Goal: Task Accomplishment & Management: Manage account settings

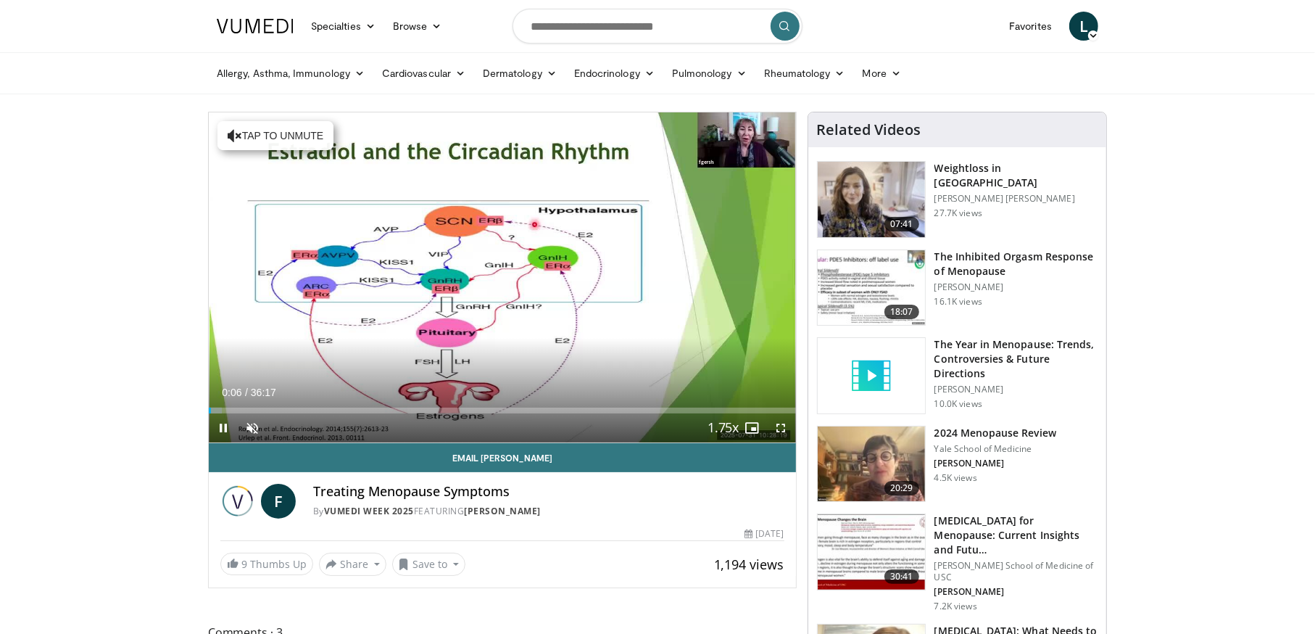
click at [1082, 38] on span "L" at bounding box center [1083, 26] width 29 height 29
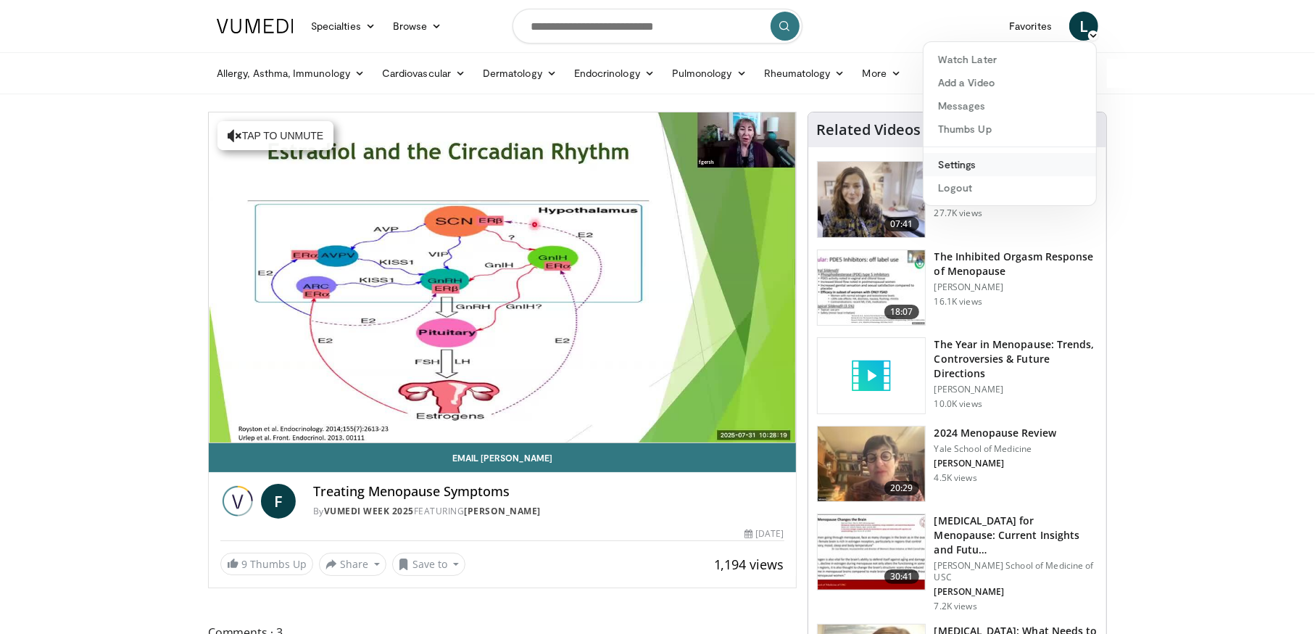
click at [974, 167] on link "Settings" at bounding box center [1010, 164] width 173 height 23
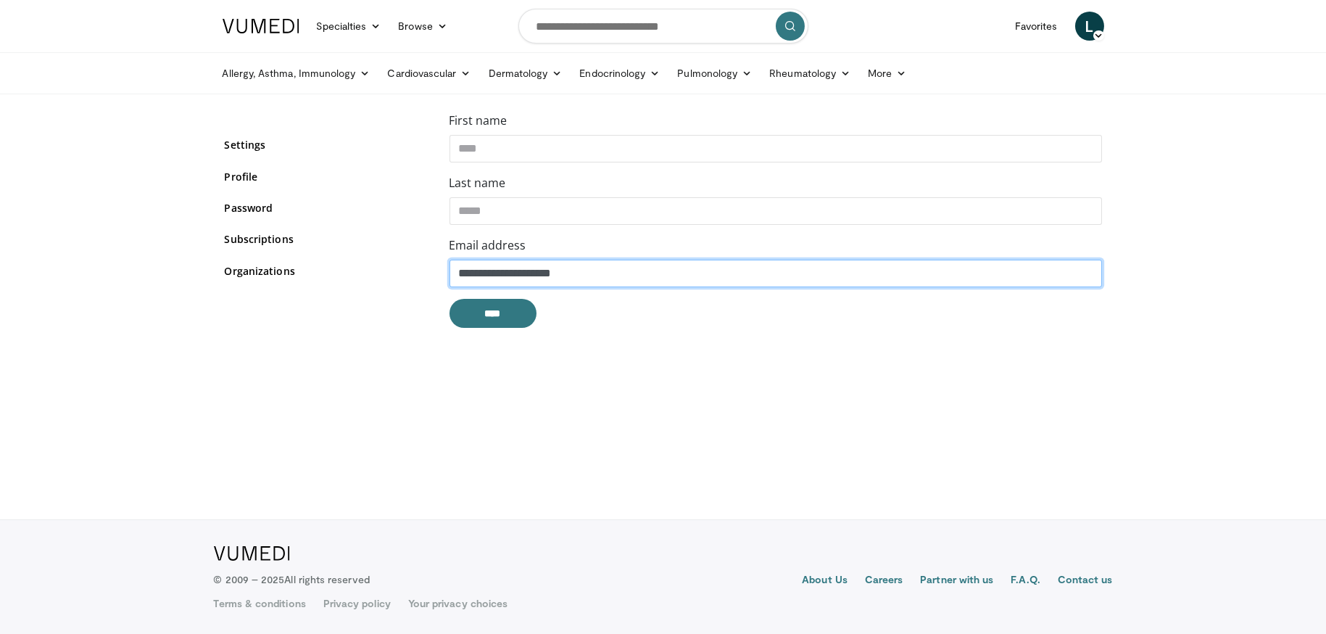
click at [607, 271] on input "**********" at bounding box center [776, 274] width 653 height 28
type input "**********"
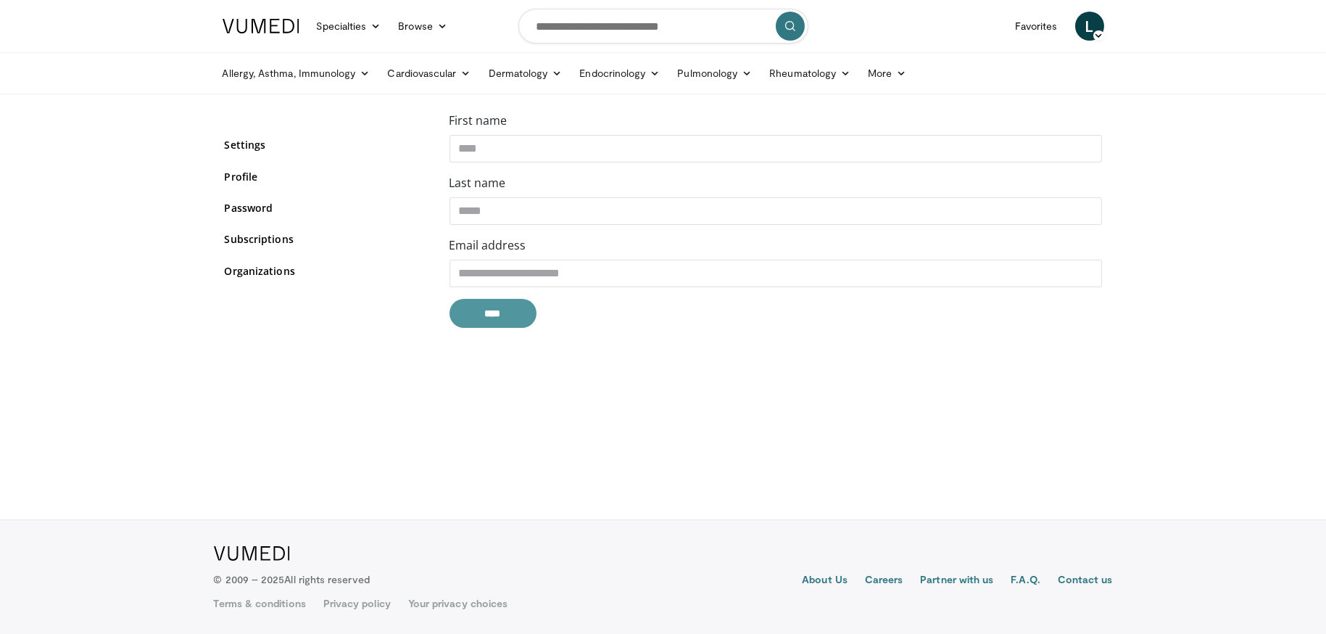
click at [490, 315] on input "****" at bounding box center [493, 313] width 87 height 29
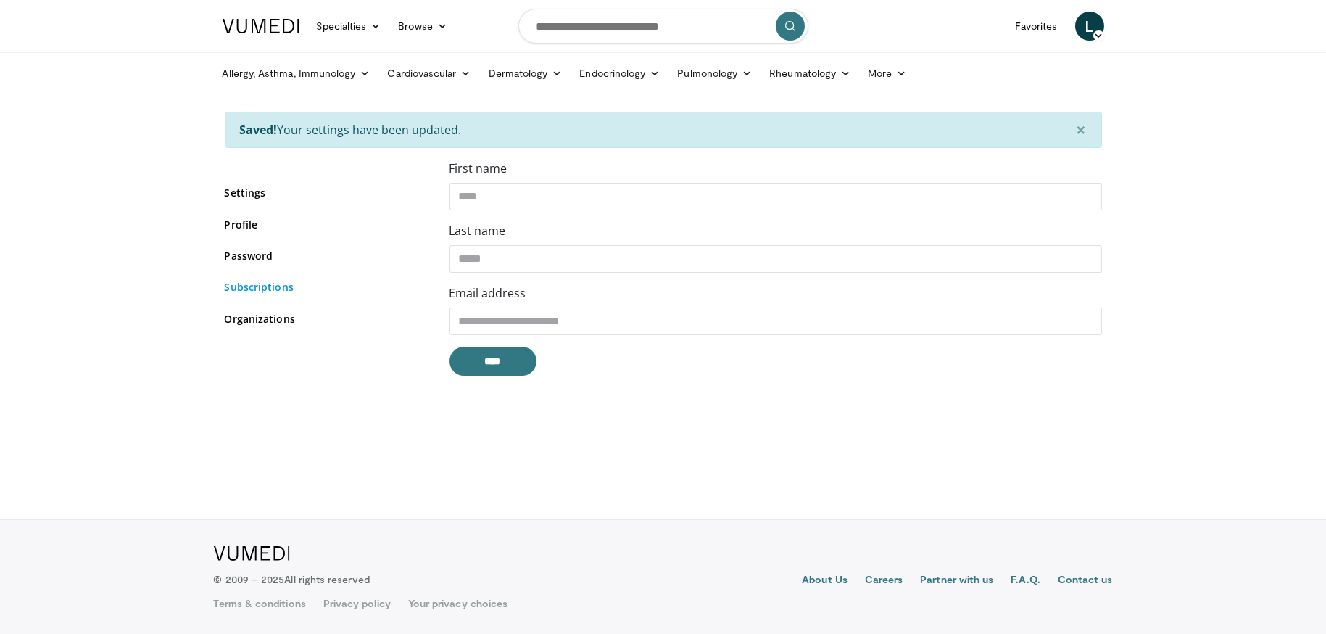
click at [260, 286] on link "Subscriptions" at bounding box center [326, 286] width 203 height 15
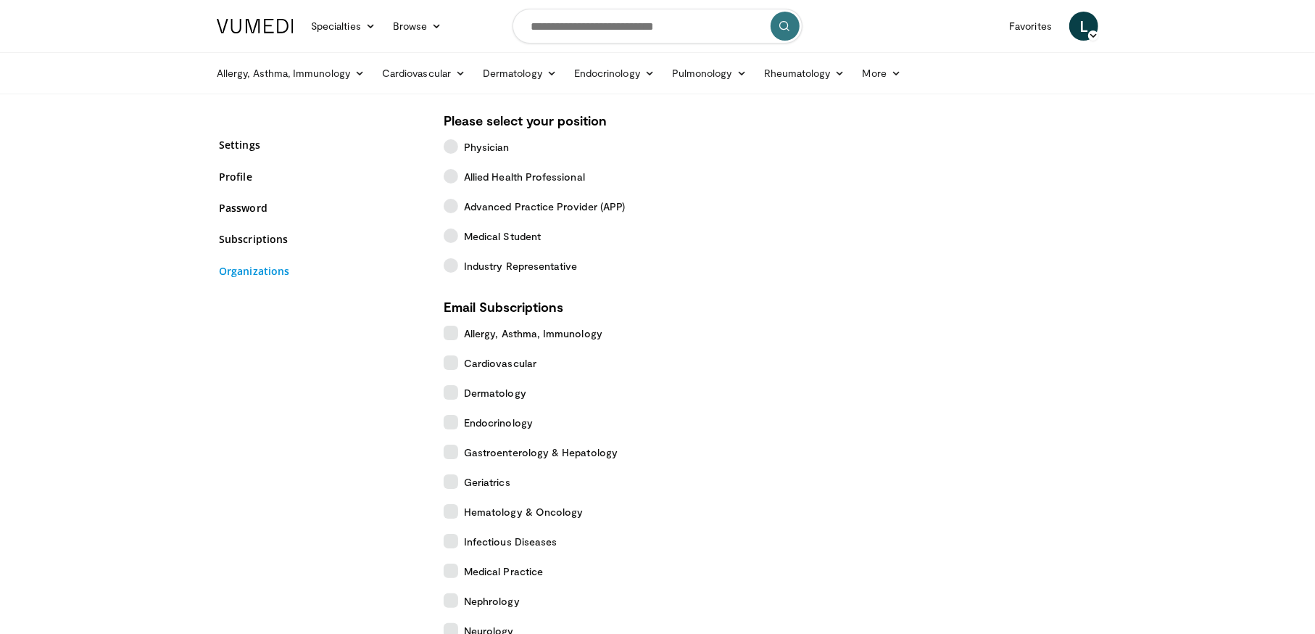
click at [239, 272] on link "Organizations" at bounding box center [320, 270] width 203 height 15
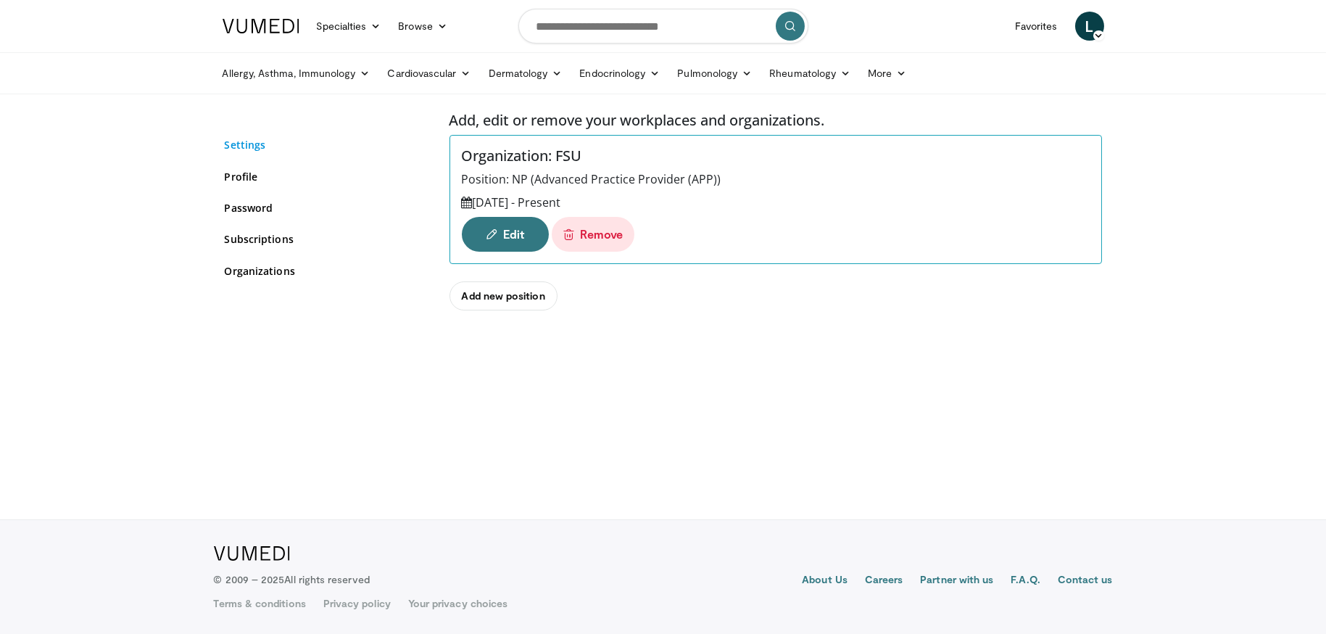
click at [239, 147] on link "Settings" at bounding box center [326, 144] width 203 height 15
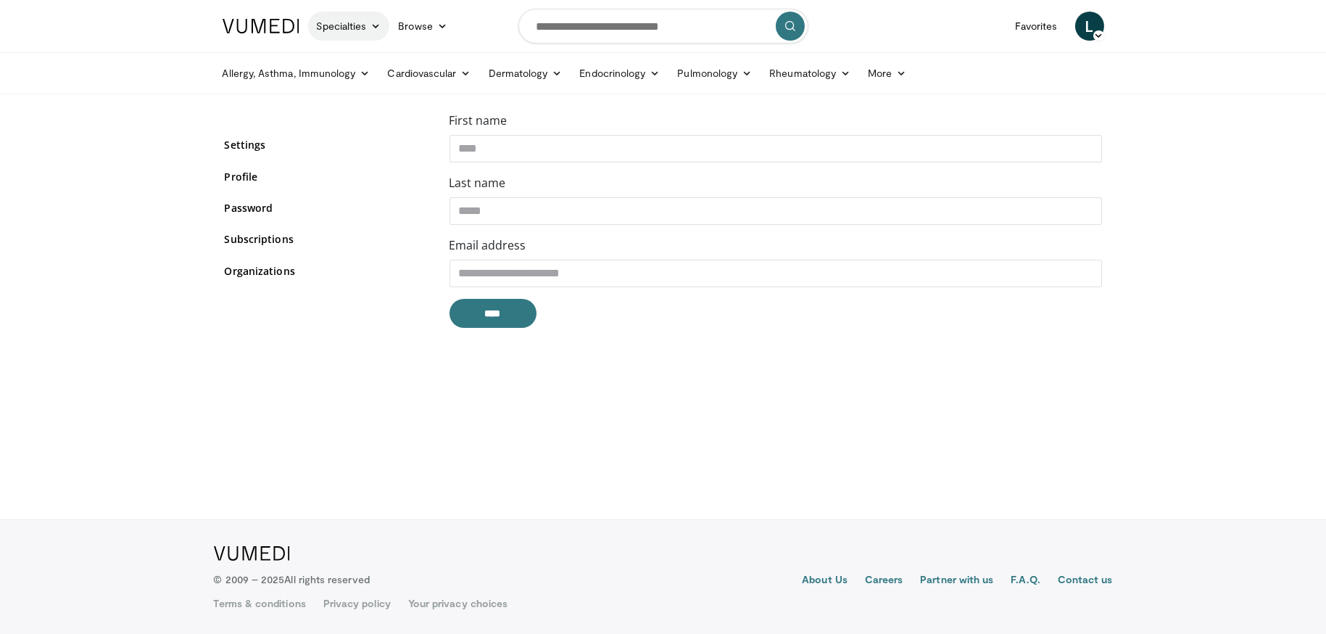
click at [373, 24] on icon at bounding box center [376, 26] width 10 height 10
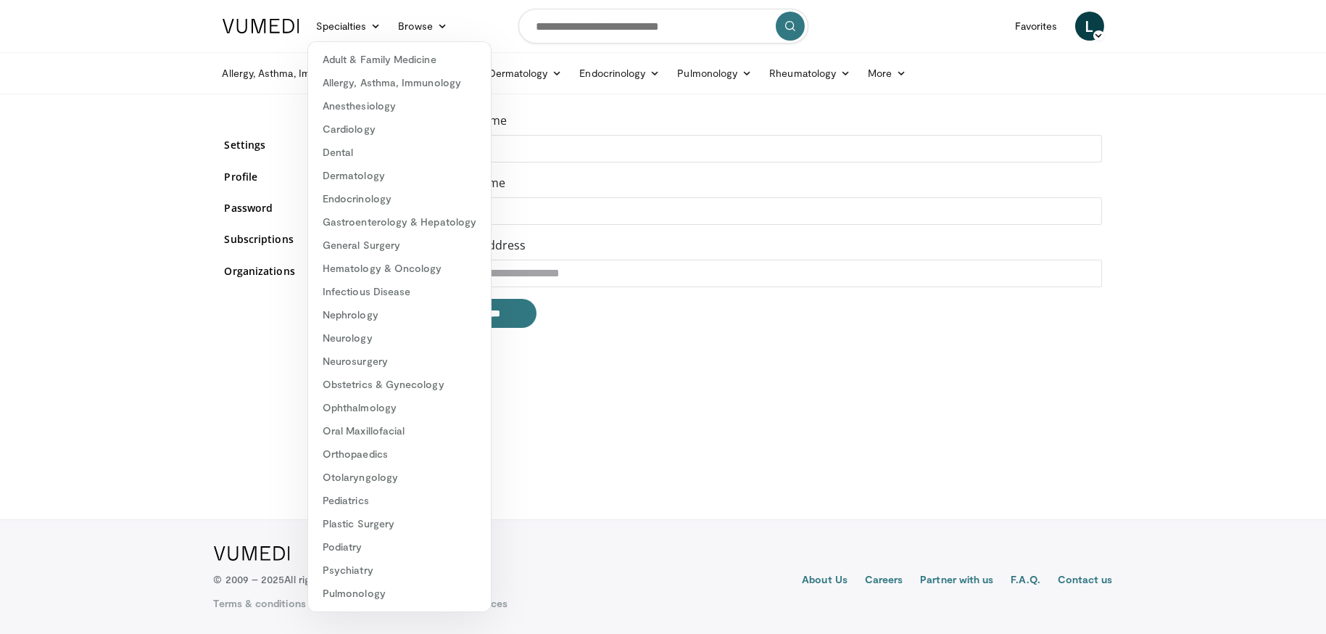
click at [885, 404] on body "Specialties Adult & Family Medicine Allergy, Asthma, Immunology Anesthesiology …" at bounding box center [663, 317] width 1326 height 634
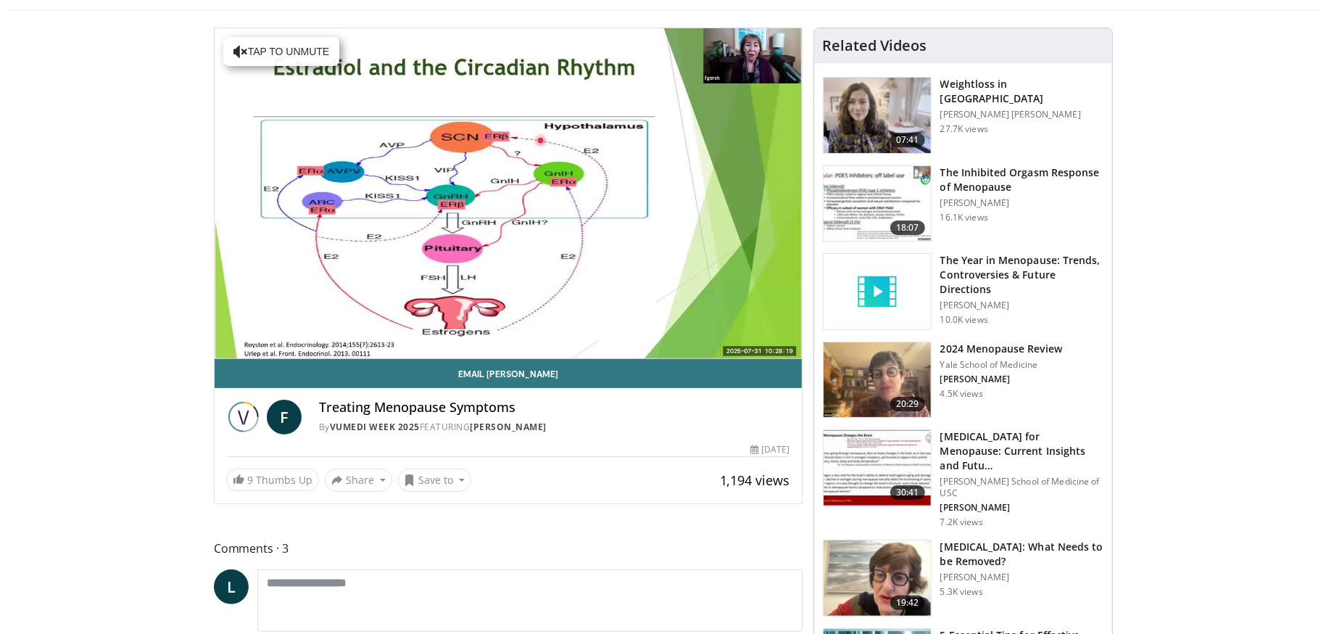
scroll to position [96, 0]
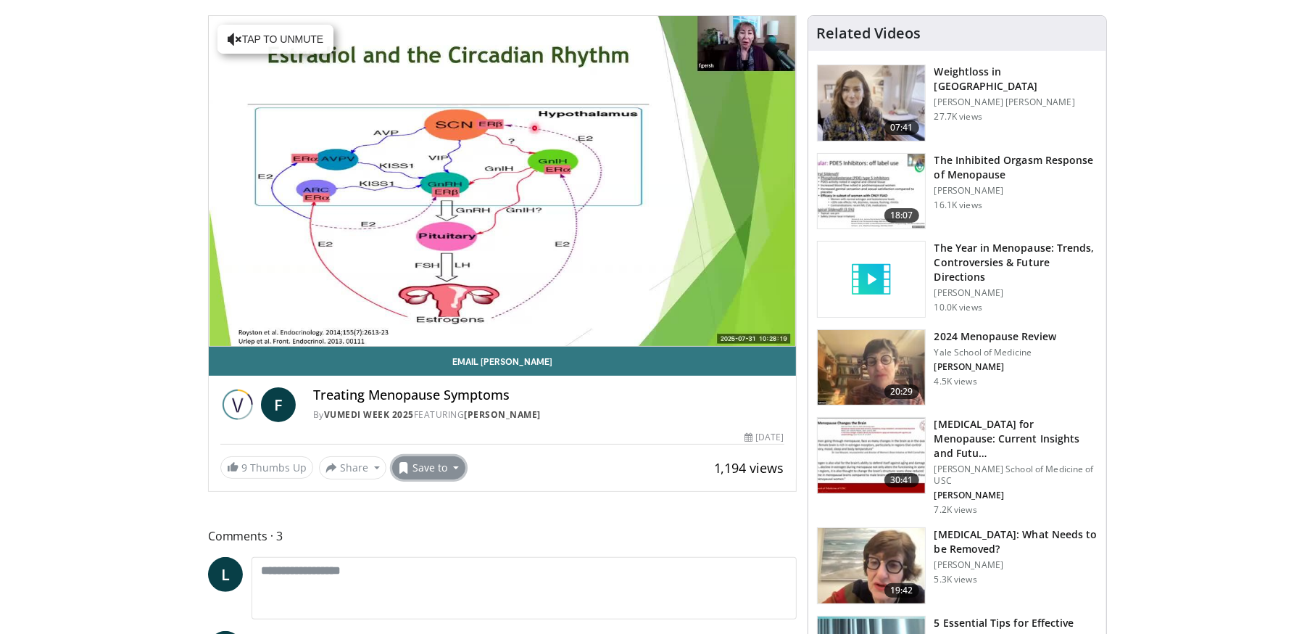
click at [450, 463] on button "Save to" at bounding box center [429, 467] width 74 height 23
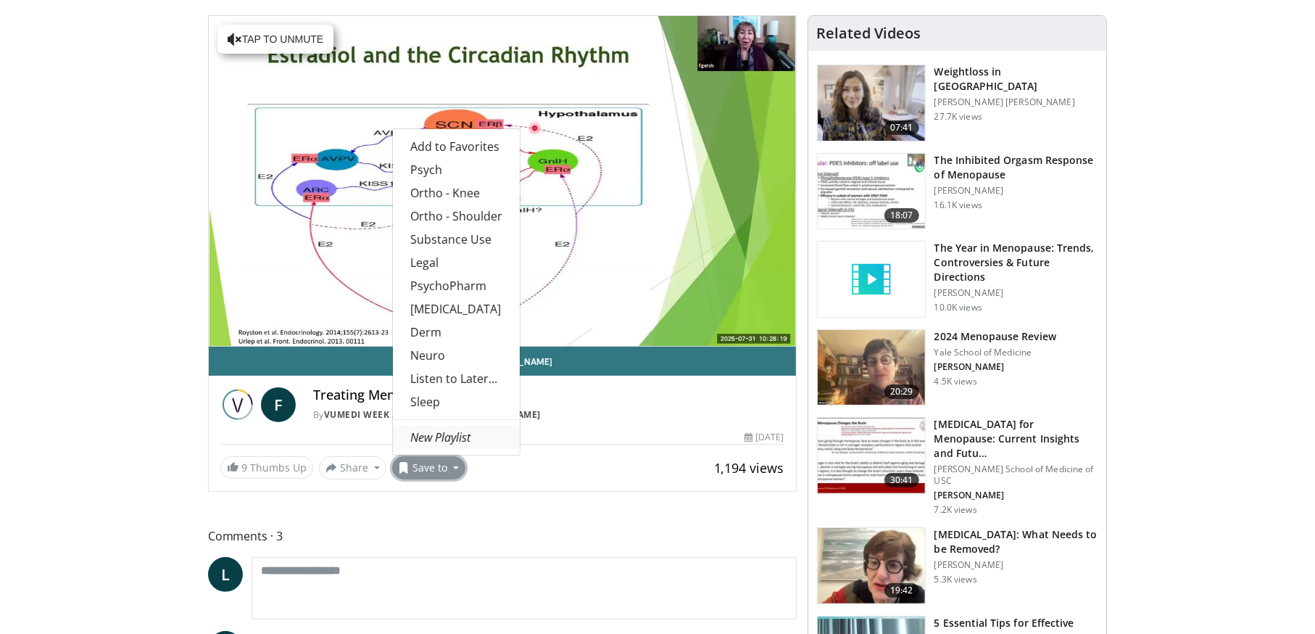
click at [450, 436] on em "New Playlist" at bounding box center [440, 437] width 60 height 16
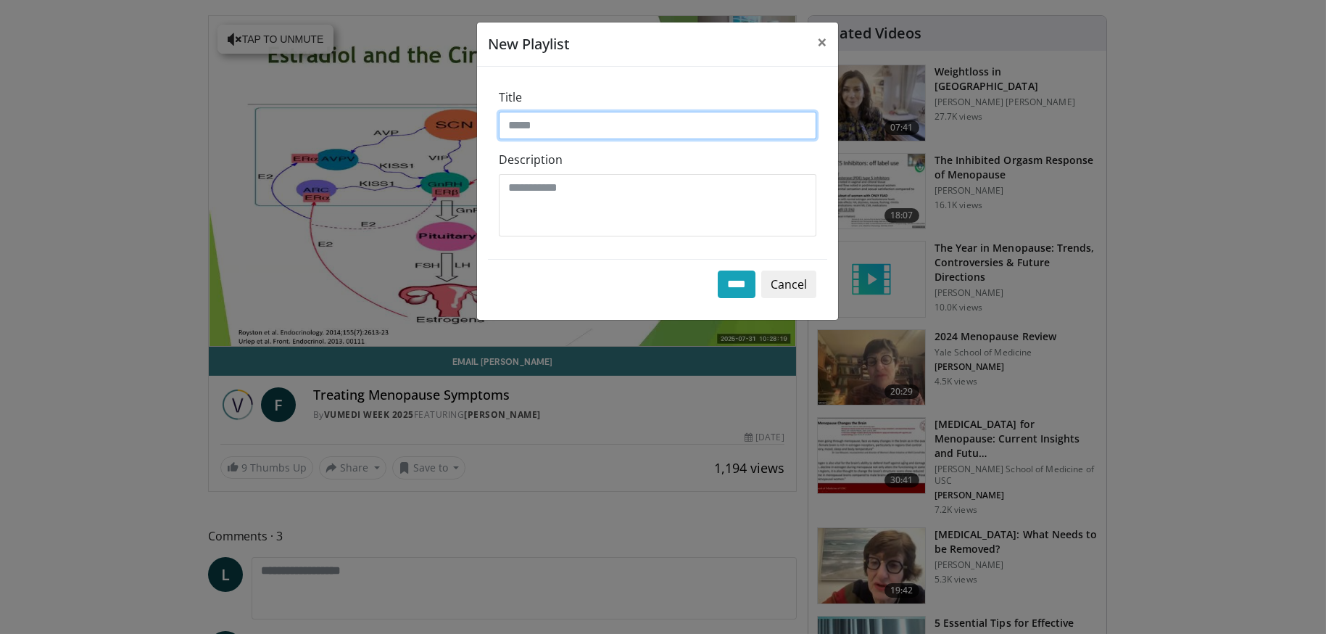
click at [571, 129] on input "Title" at bounding box center [658, 126] width 318 height 28
type input "*********"
click at [731, 282] on input "****" at bounding box center [737, 284] width 38 height 28
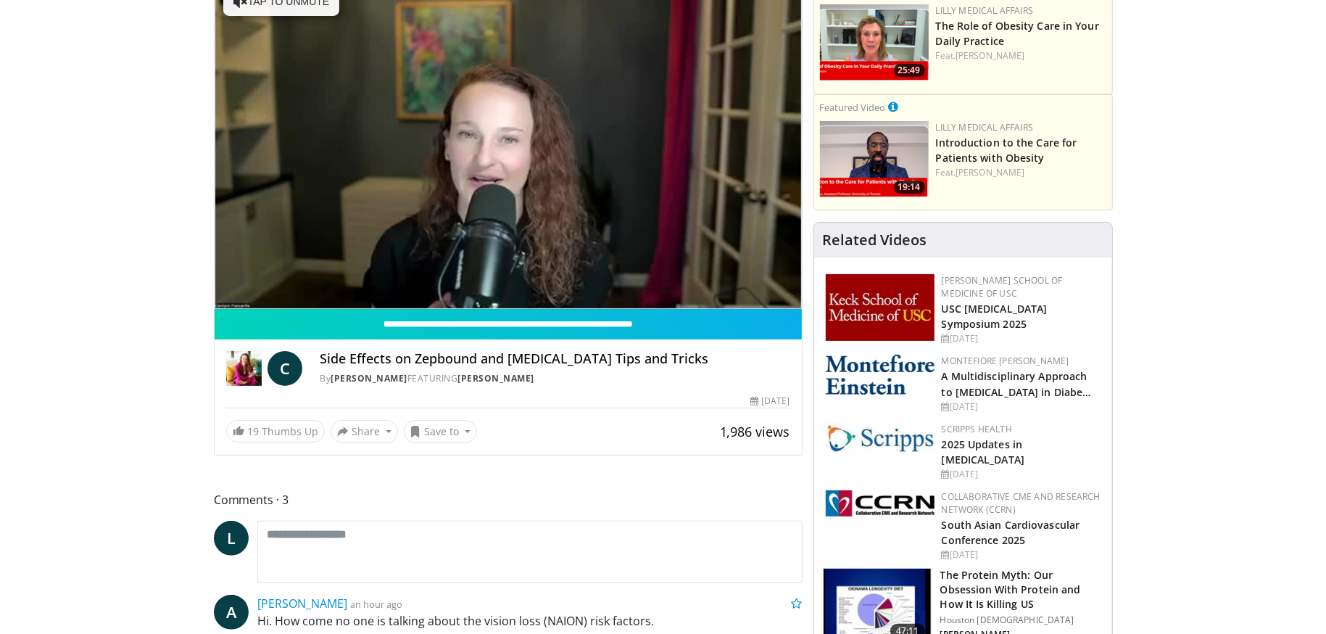
scroll to position [193, 0]
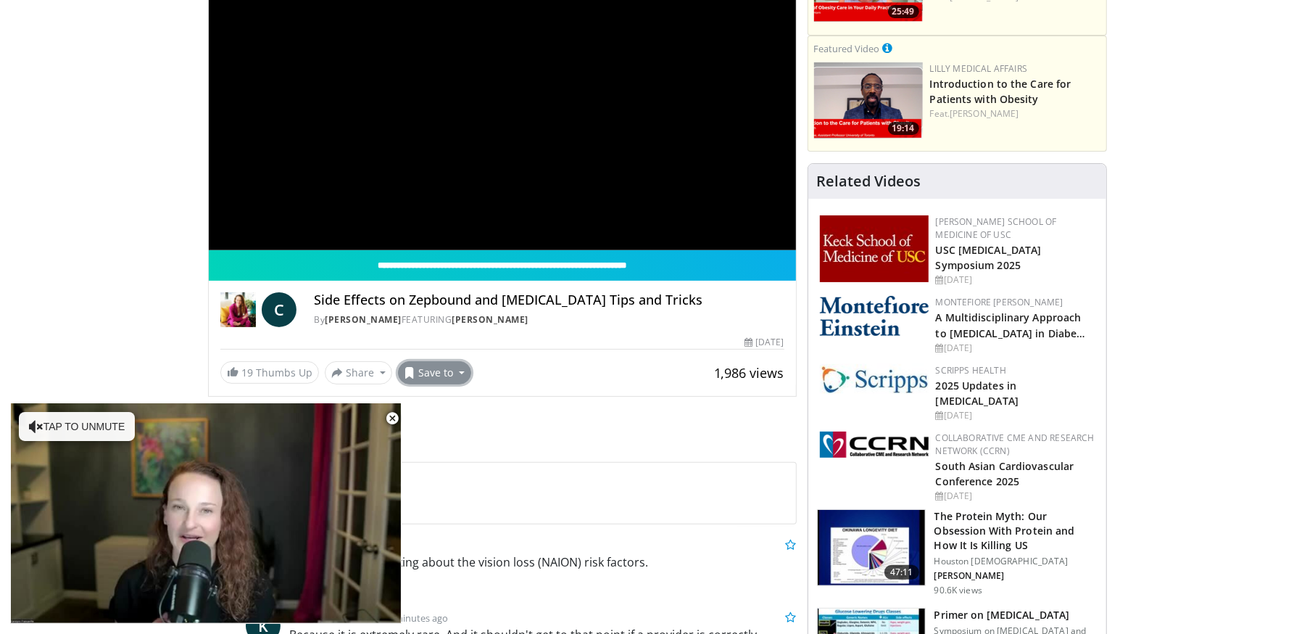
click at [459, 369] on button "Save to" at bounding box center [435, 372] width 74 height 23
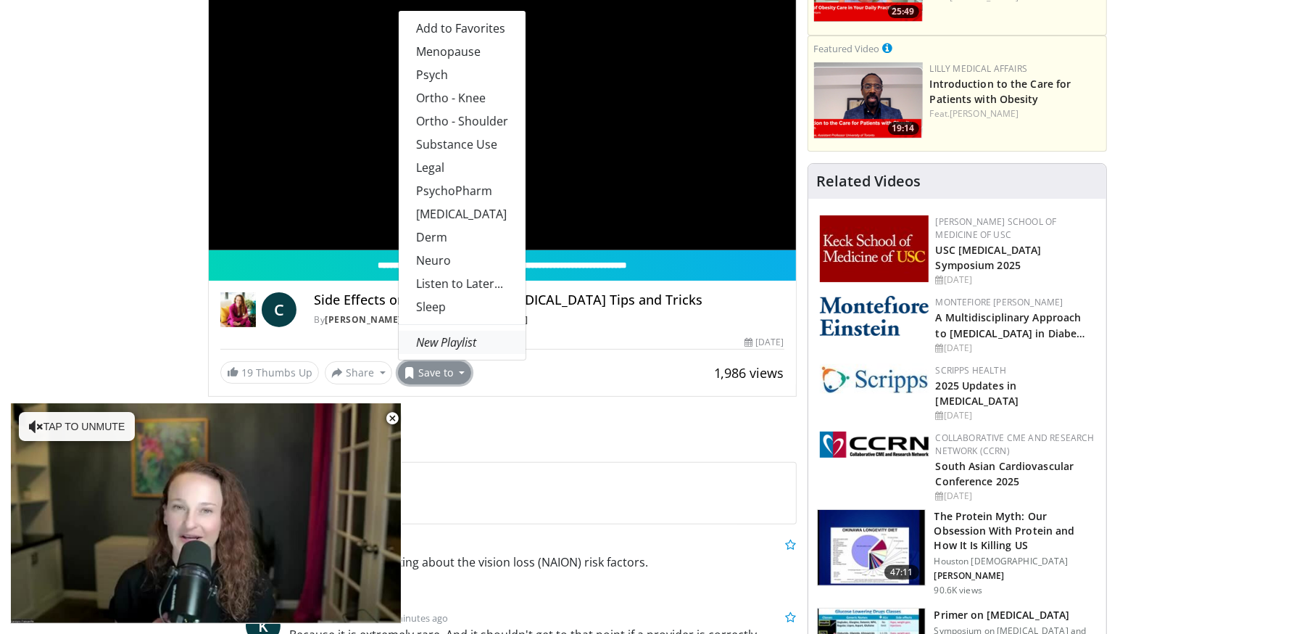
click at [457, 337] on em "New Playlist" at bounding box center [446, 342] width 60 height 16
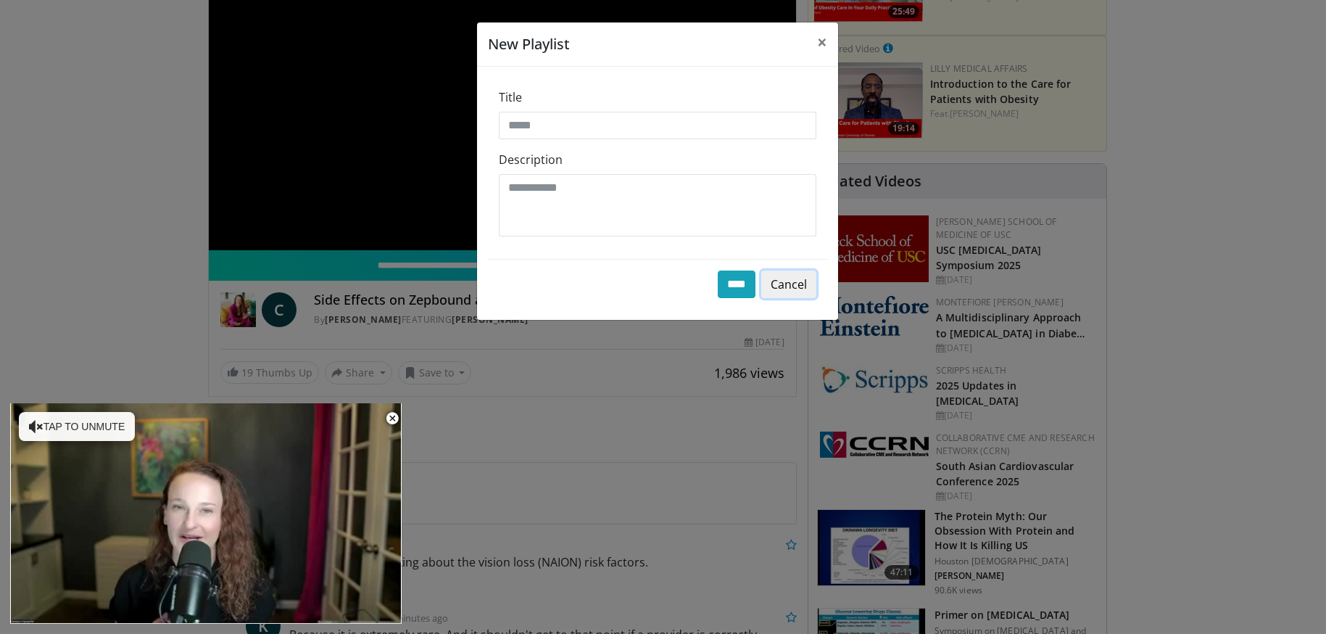
click at [802, 281] on button "Cancel" at bounding box center [788, 284] width 55 height 28
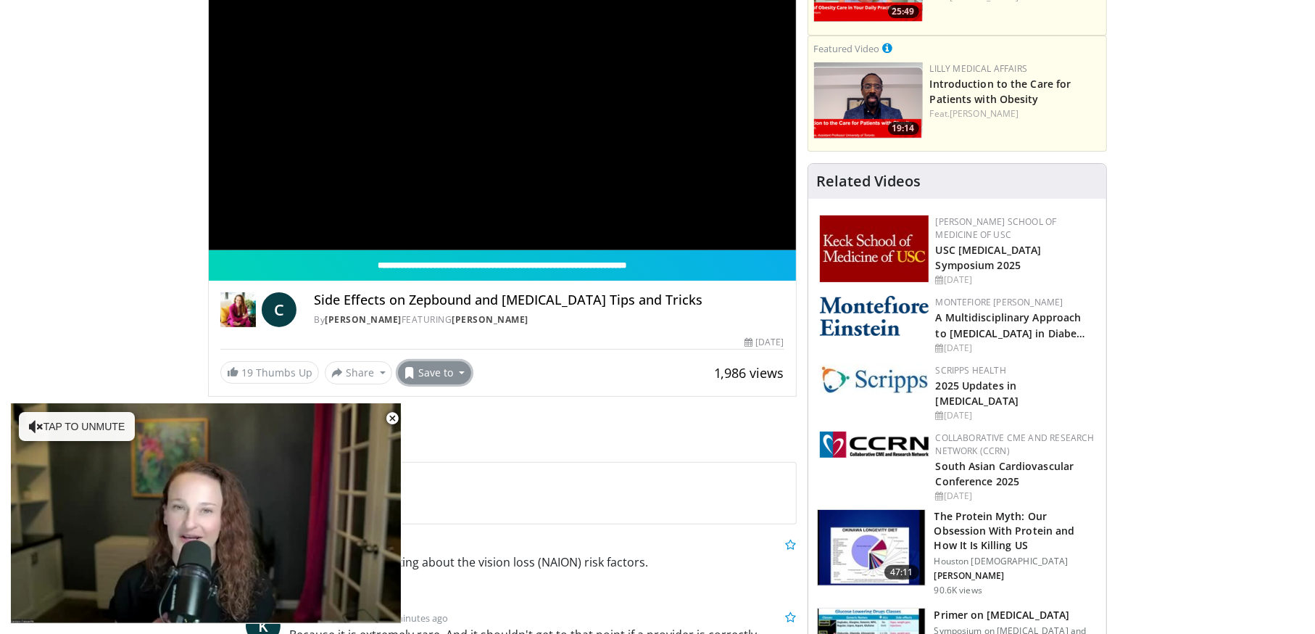
click at [449, 373] on button "Save to" at bounding box center [435, 372] width 74 height 23
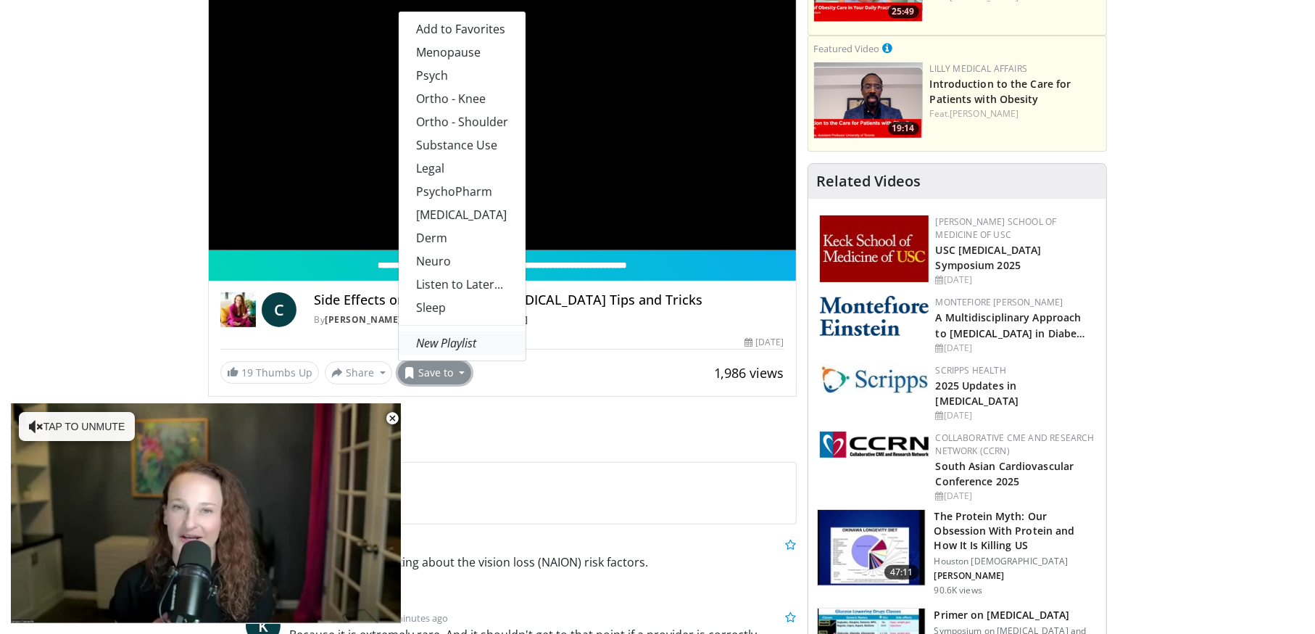
click at [445, 337] on em "New Playlist" at bounding box center [446, 343] width 60 height 16
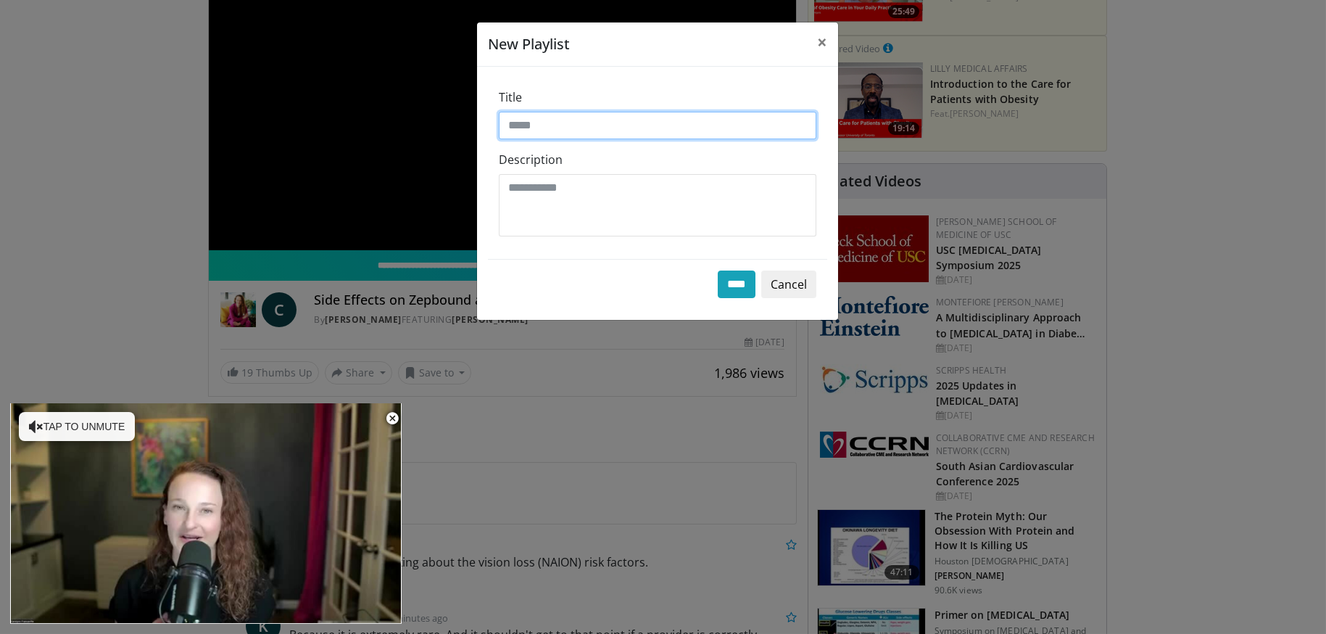
click at [573, 128] on input "Title" at bounding box center [658, 126] width 318 height 28
type input "**********"
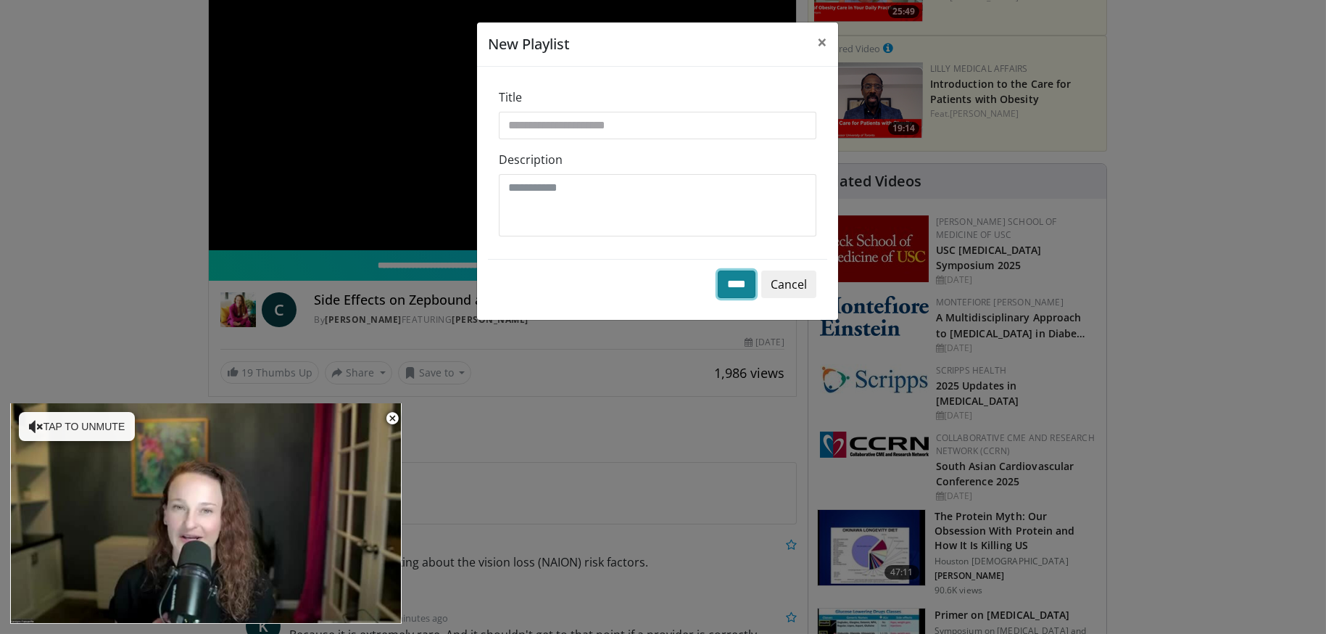
click at [734, 283] on input "****" at bounding box center [737, 284] width 38 height 28
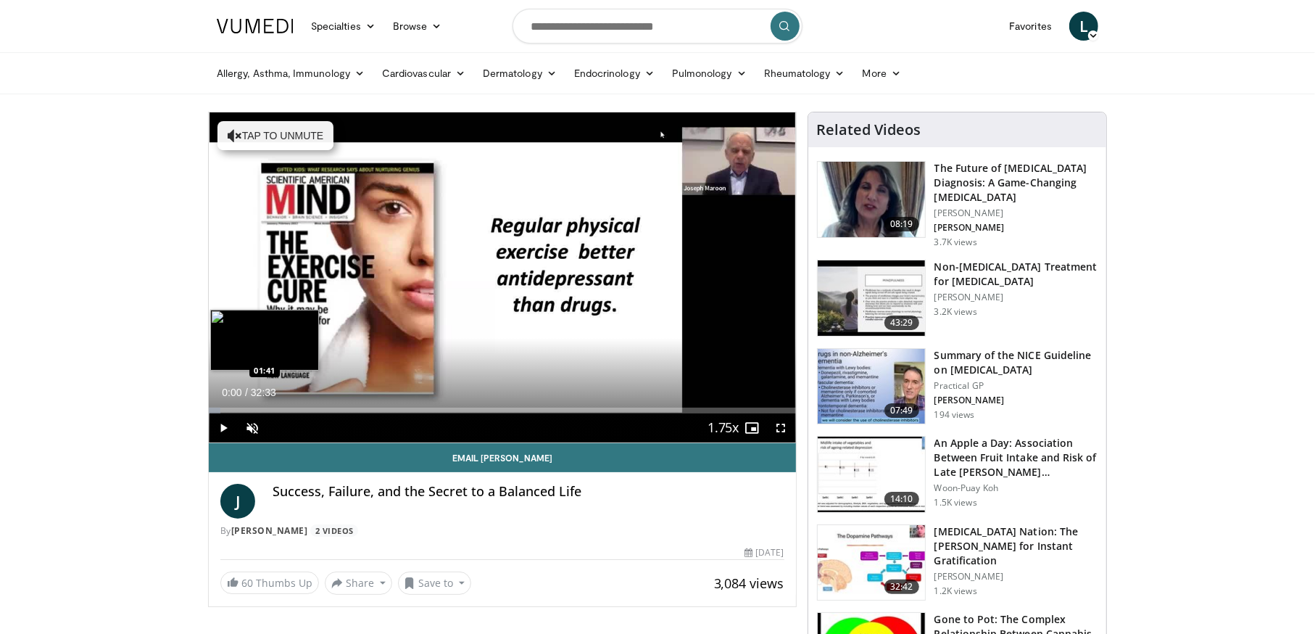
click at [239, 409] on div "Loaded : 2.03% 00:00 01:41" at bounding box center [502, 410] width 587 height 6
click at [269, 409] on div "Loaded : 8.63% 01:41 03:20" at bounding box center [502, 410] width 587 height 6
click at [290, 409] on div "Loaded : 13.71% 03:20 04:27" at bounding box center [502, 410] width 587 height 6
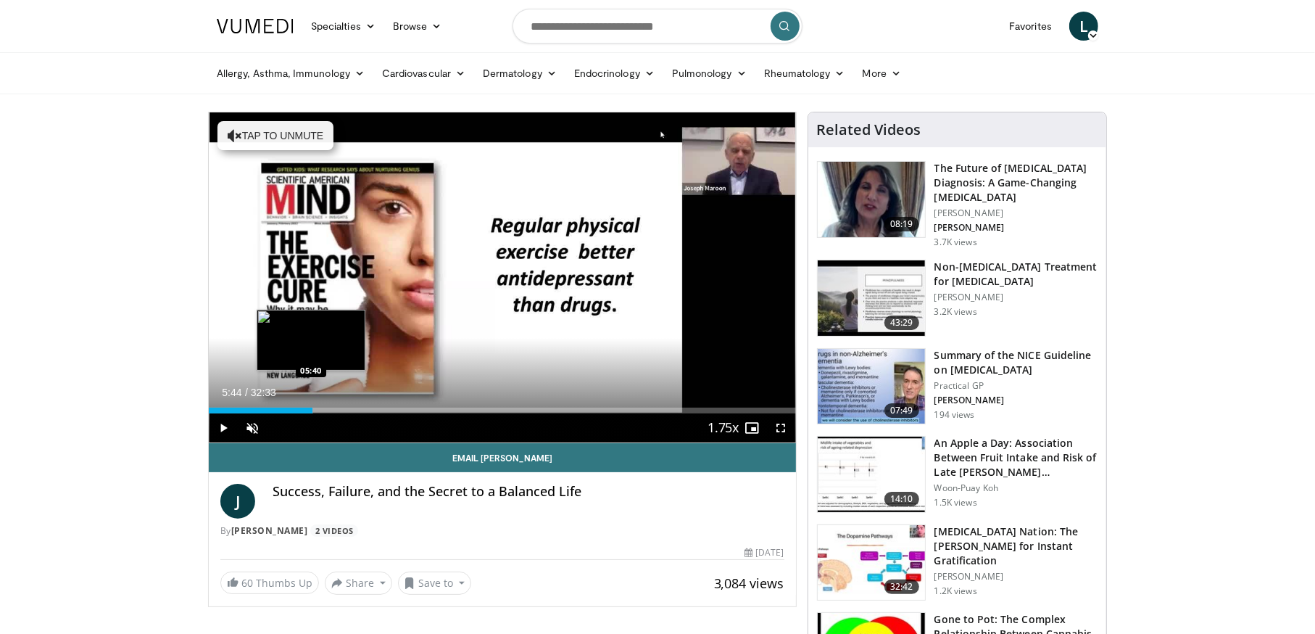
click at [312, 410] on div "Loaded : 17.77% 05:44 05:40" at bounding box center [502, 410] width 587 height 6
click at [333, 410] on div "Loaded : 20.82% 05:44 06:50" at bounding box center [502, 410] width 587 height 6
click at [354, 412] on div "Loaded : 24.37% 06:52 08:02" at bounding box center [502, 410] width 587 height 6
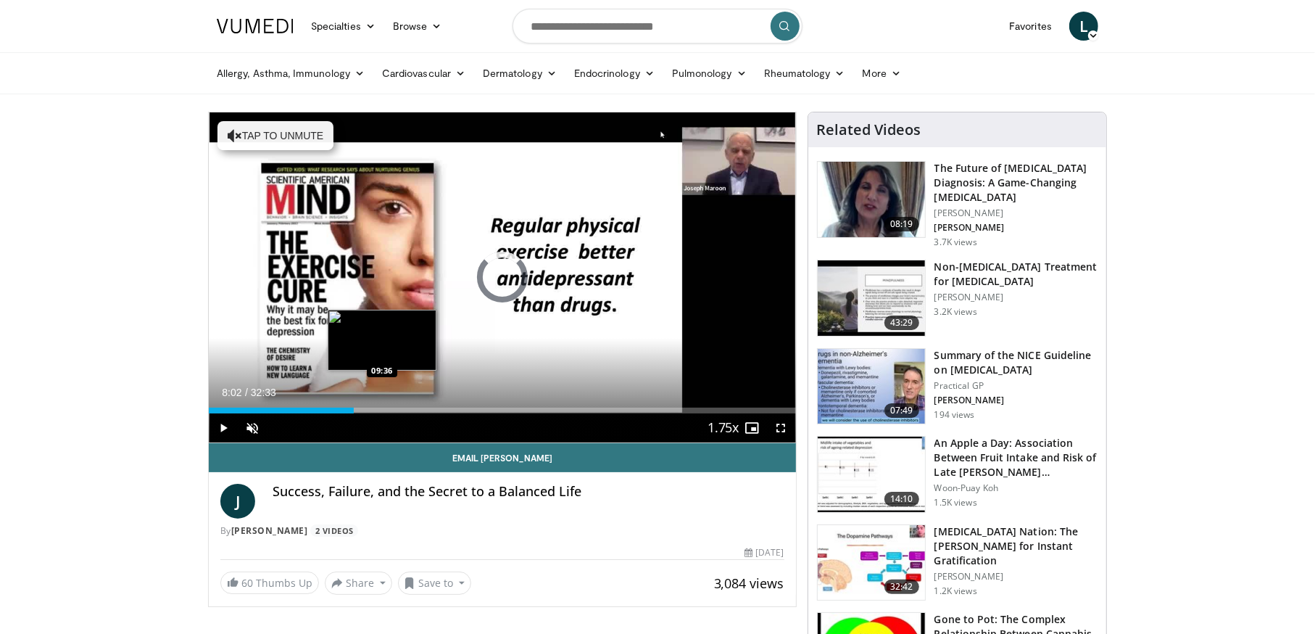
click at [382, 409] on div "Loaded : 0.00% 08:02 09:36" at bounding box center [502, 410] width 587 height 6
click at [397, 407] on div "Progress Bar" at bounding box center [391, 410] width 20 height 6
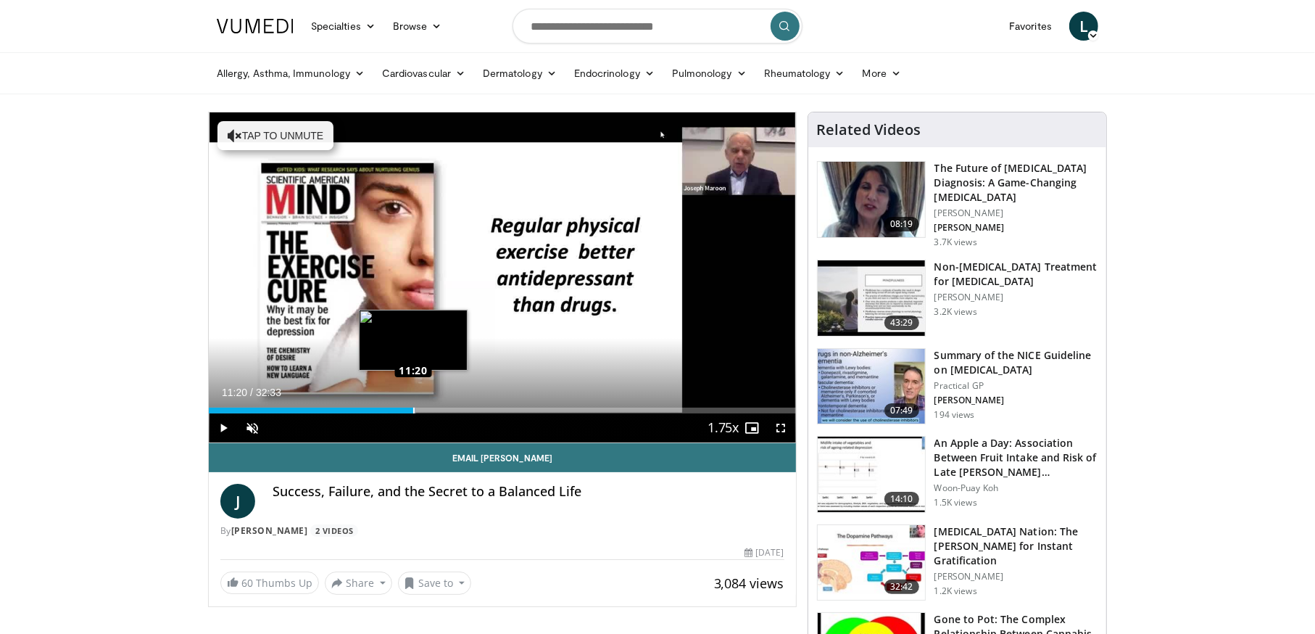
click at [413, 409] on div "Loaded : 35.31% 11:20 11:20" at bounding box center [502, 410] width 587 height 6
click at [428, 411] on div "Progress Bar" at bounding box center [419, 410] width 28 height 6
click at [438, 409] on div "Loaded : 40.43% 12:44 12:42" at bounding box center [502, 410] width 587 height 6
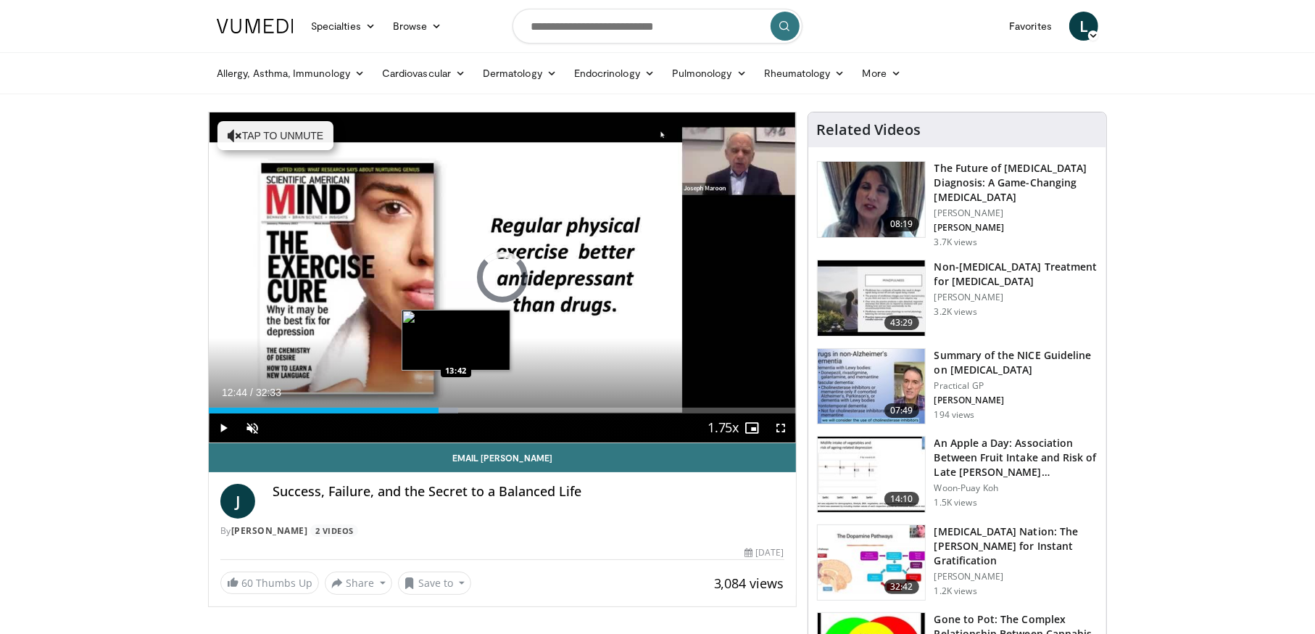
click at [456, 410] on div "Progress Bar" at bounding box center [444, 410] width 28 height 6
click at [476, 409] on div "Loaded : 0.00% 13:42 14:50" at bounding box center [502, 410] width 587 height 6
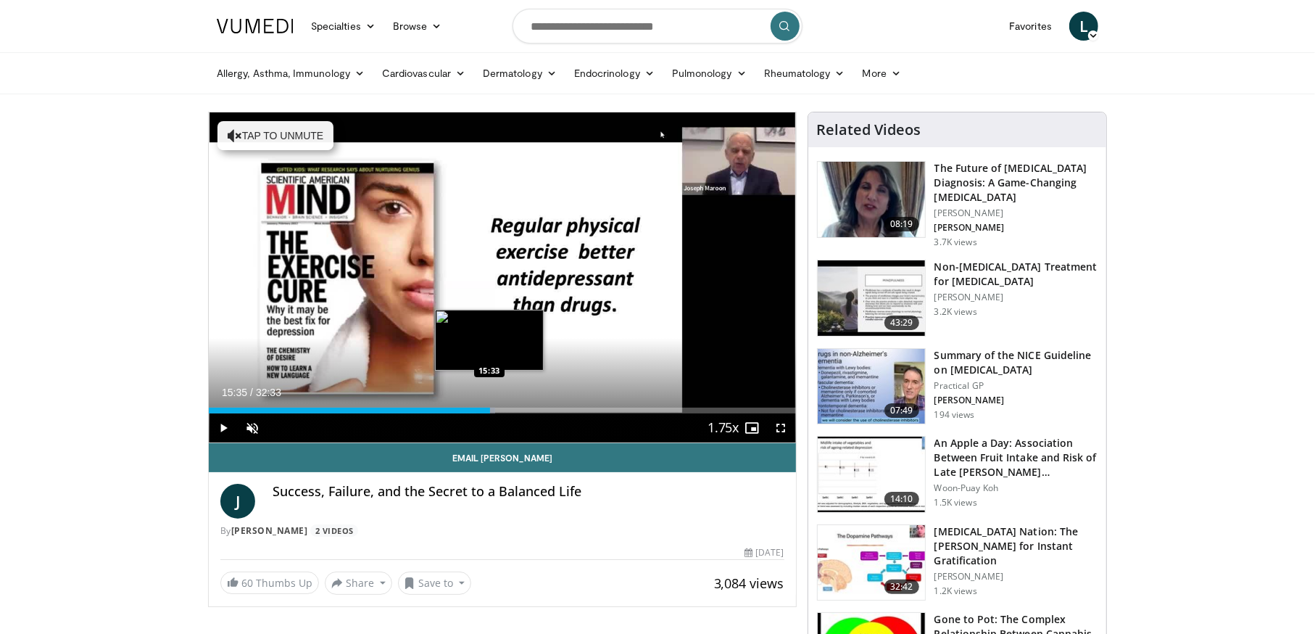
click at [489, 410] on div "Loaded : 48.74% 15:35 15:33" at bounding box center [502, 410] width 587 height 6
click at [508, 410] on div "Progress Bar" at bounding box center [495, 410] width 28 height 6
click at [526, 410] on div "Progress Bar" at bounding box center [512, 410] width 29 height 6
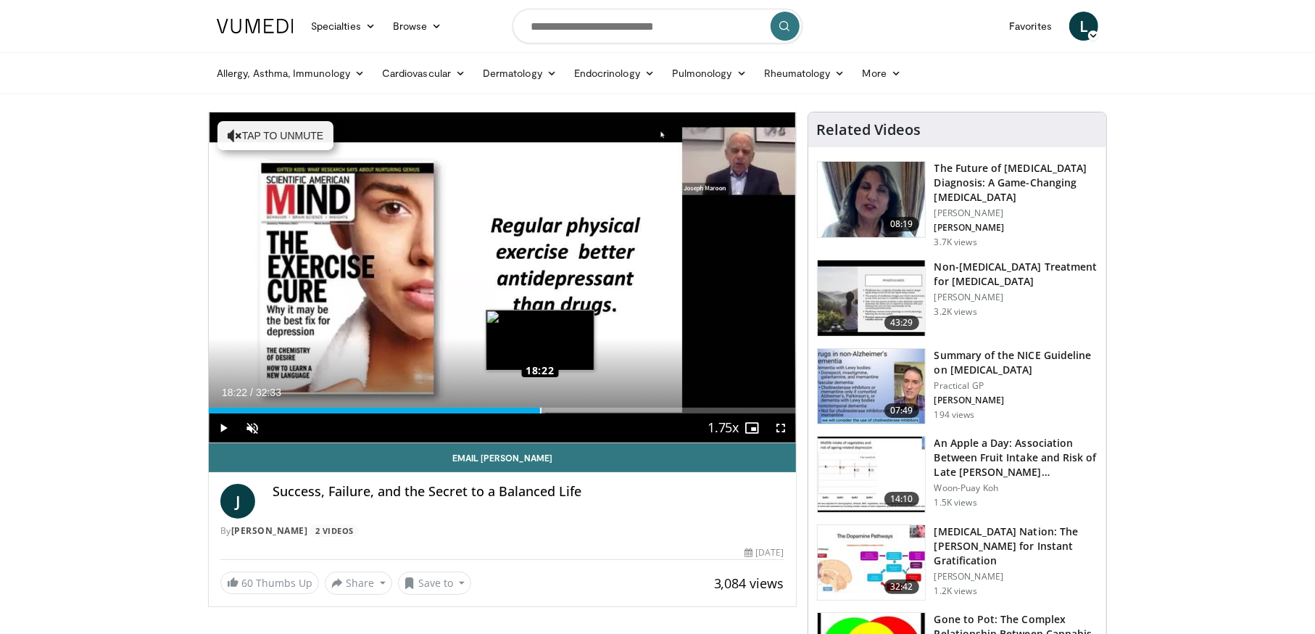
click at [539, 411] on div "Loaded : 57.32% 18:22 18:22" at bounding box center [502, 410] width 587 height 6
click at [563, 410] on div "Loaded : 61.93% 19:39 19:39" at bounding box center [502, 410] width 587 height 6
click at [578, 410] on div "Progress Bar" at bounding box center [570, 410] width 21 height 6
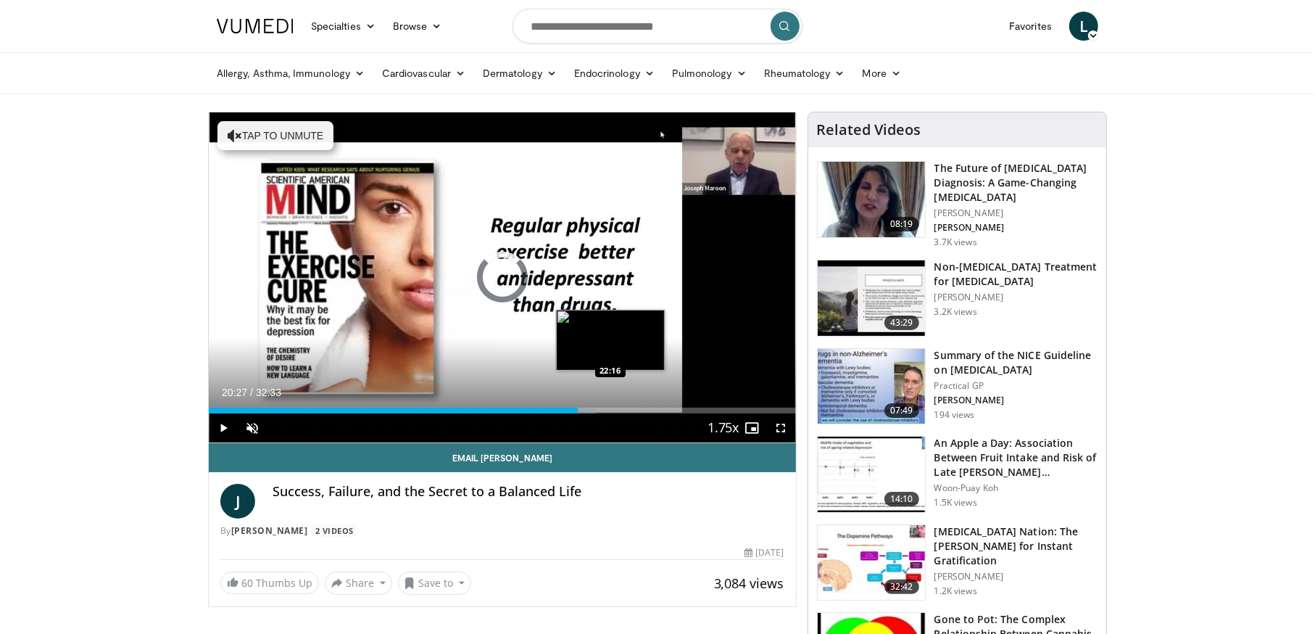
click at [610, 411] on div "Loaded : 66.00% 20:27 22:16" at bounding box center [502, 410] width 587 height 6
click at [632, 411] on div "Loaded : 0.00% 22:16 23:23" at bounding box center [502, 410] width 587 height 6
click at [668, 411] on div "Loaded : 75.23% 23:28 25:29" at bounding box center [502, 410] width 587 height 6
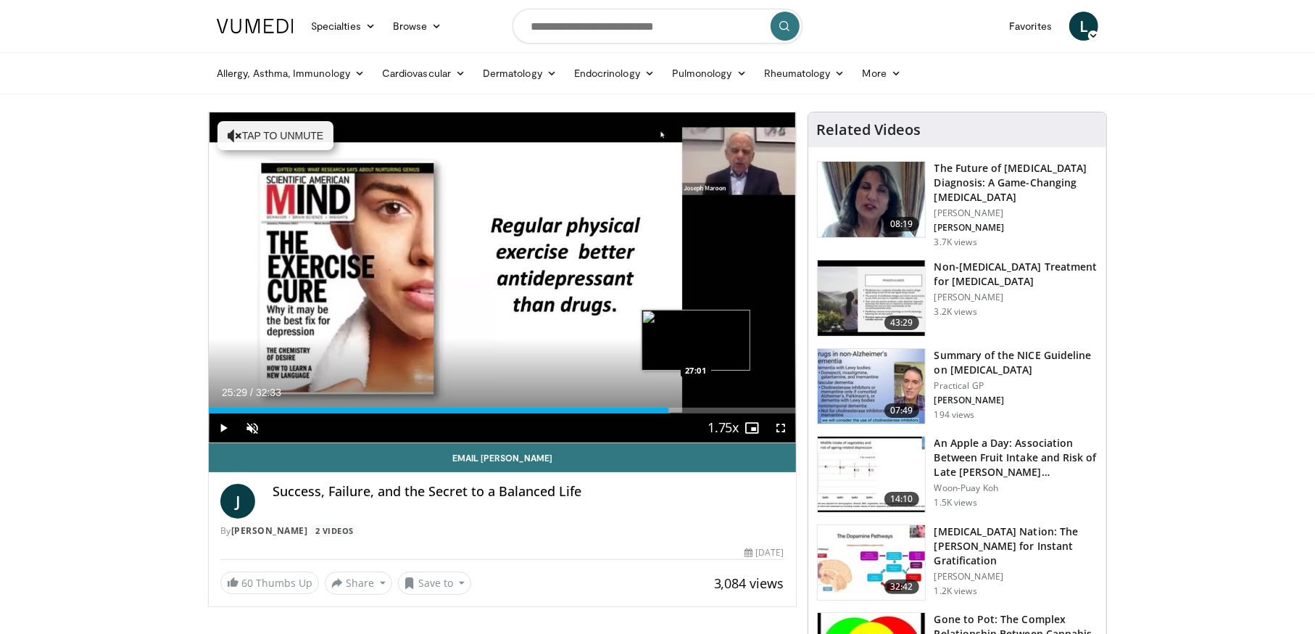
click at [696, 410] on div "Loaded : 78.69% 25:29 27:01" at bounding box center [502, 410] width 587 height 6
click at [729, 410] on div "Loaded : 88.85% 28:54 28:51" at bounding box center [502, 410] width 587 height 6
click at [764, 412] on div "Loaded : 91.89% 28:54 30:47" at bounding box center [502, 410] width 587 height 6
click at [777, 412] on div "Progress Bar" at bounding box center [775, 410] width 20 height 6
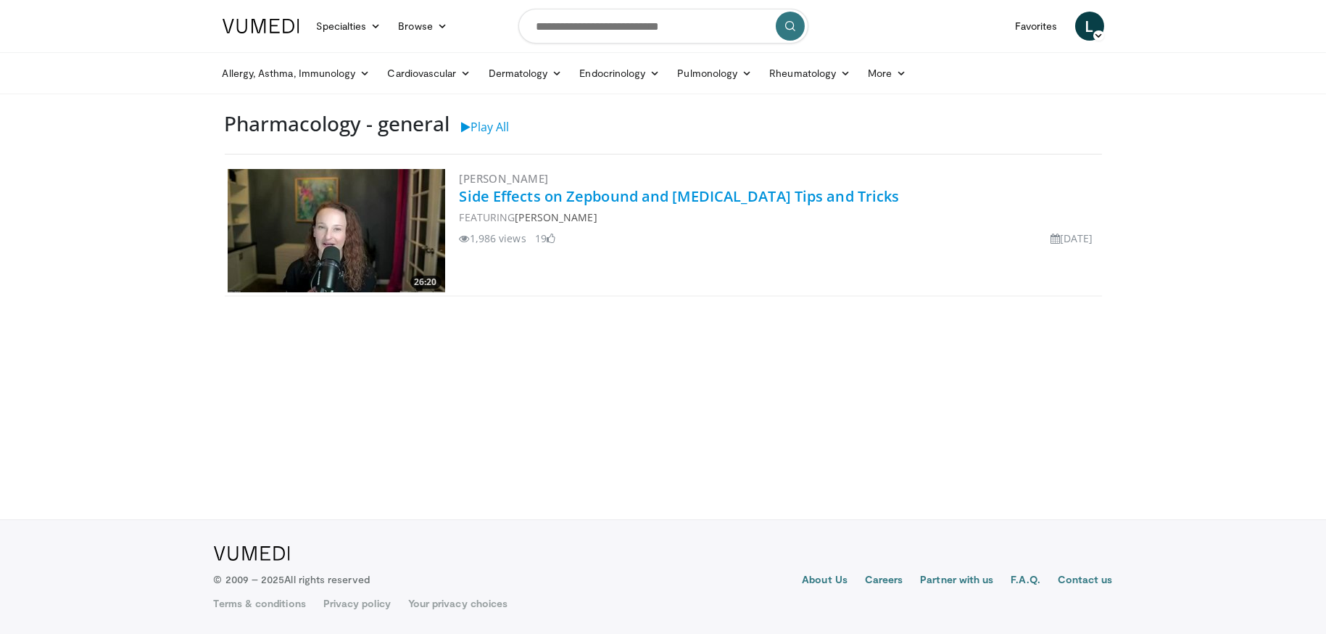
click at [623, 191] on link "Side Effects on Zepbound and [MEDICAL_DATA] Tips and Tricks" at bounding box center [680, 196] width 440 height 20
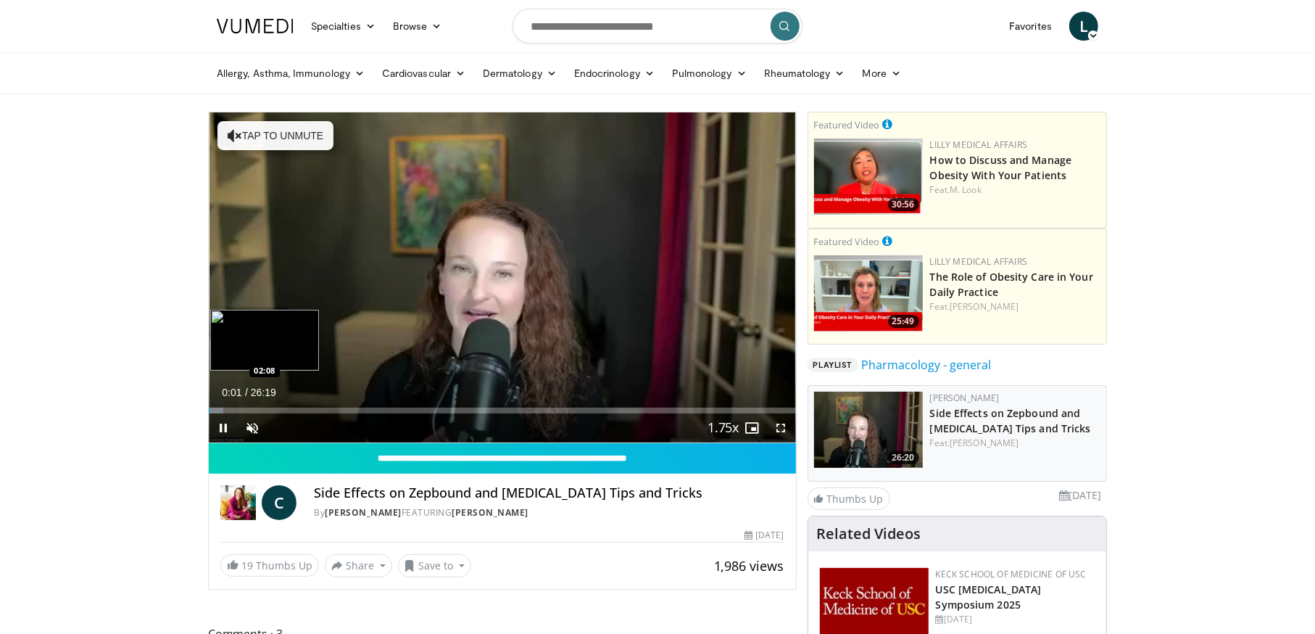
click at [255, 409] on div "Loaded : 2.52% 00:01 02:08" at bounding box center [502, 410] width 587 height 6
click at [284, 409] on div "Loaded : 12.01% 02:07 03:24" at bounding box center [502, 410] width 587 height 6
click at [316, 408] on div "Loaded : 0.00% 03:25 04:44" at bounding box center [502, 410] width 587 height 6
